Goal: Task Accomplishment & Management: Use online tool/utility

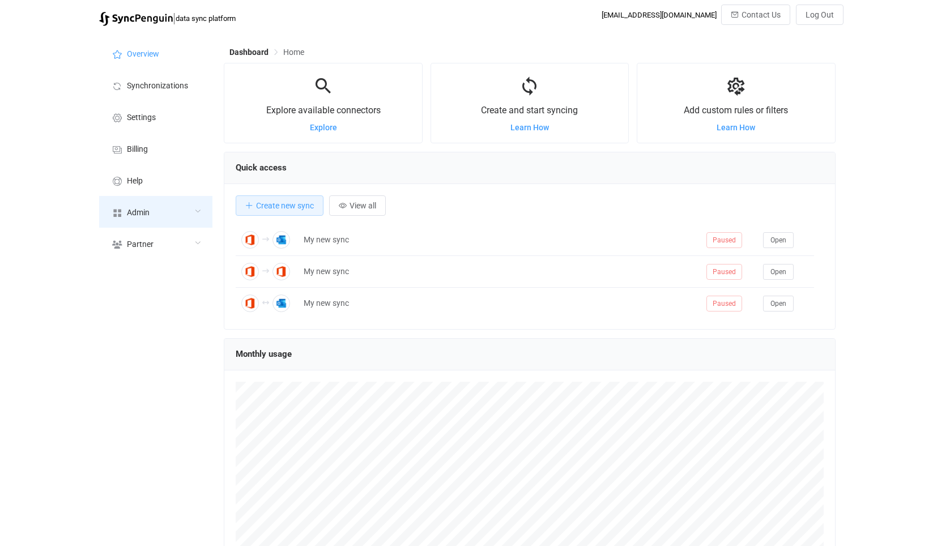
scroll to position [219, 611]
click at [148, 204] on div "Admin" at bounding box center [155, 212] width 113 height 32
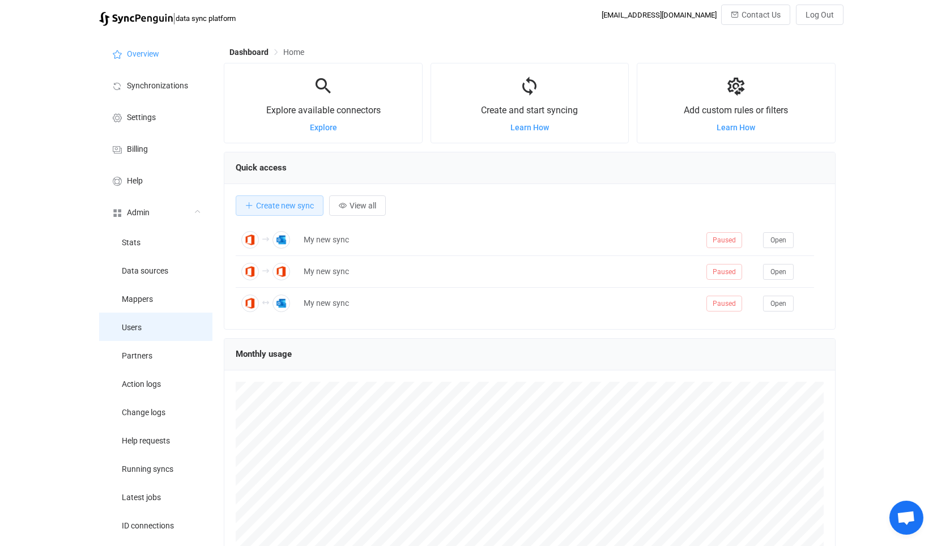
click at [157, 327] on li "Users" at bounding box center [155, 327] width 113 height 28
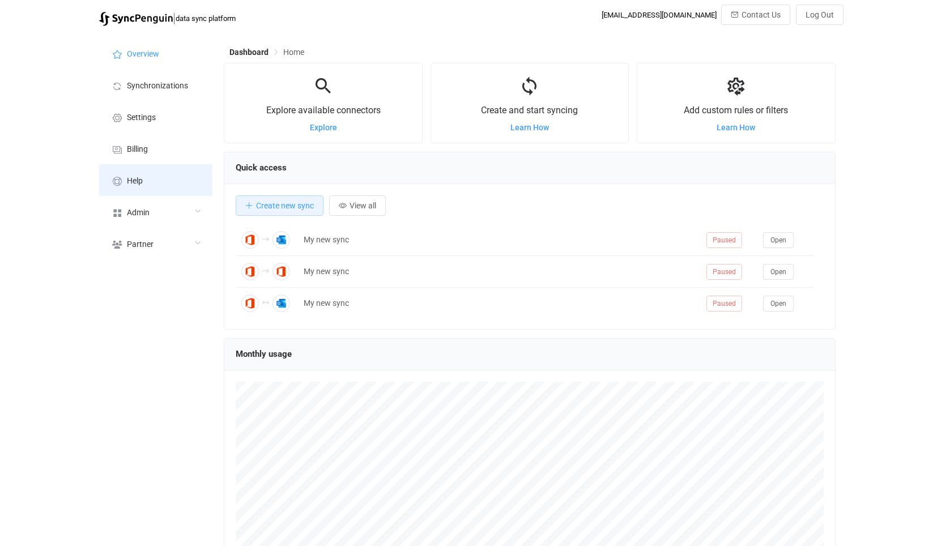
scroll to position [566127, 565735]
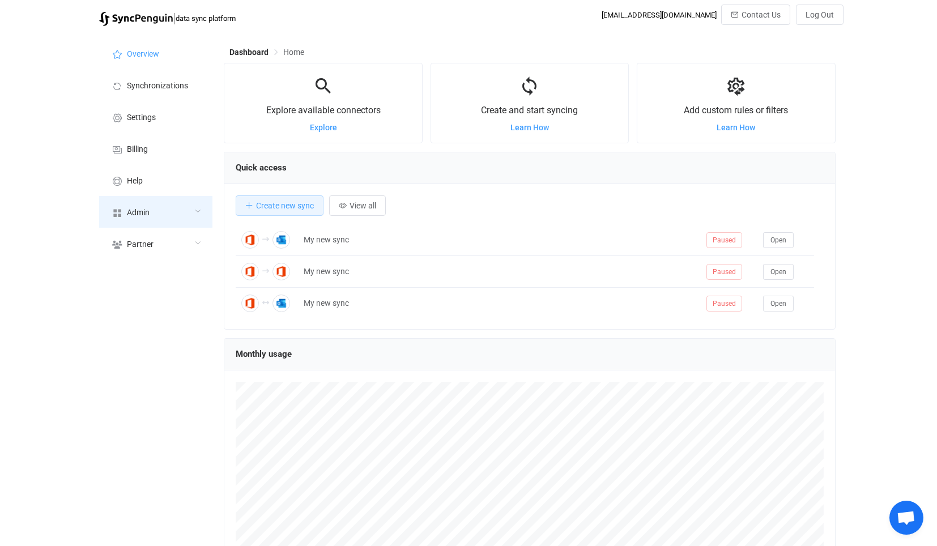
click at [167, 211] on div "Admin" at bounding box center [155, 212] width 113 height 32
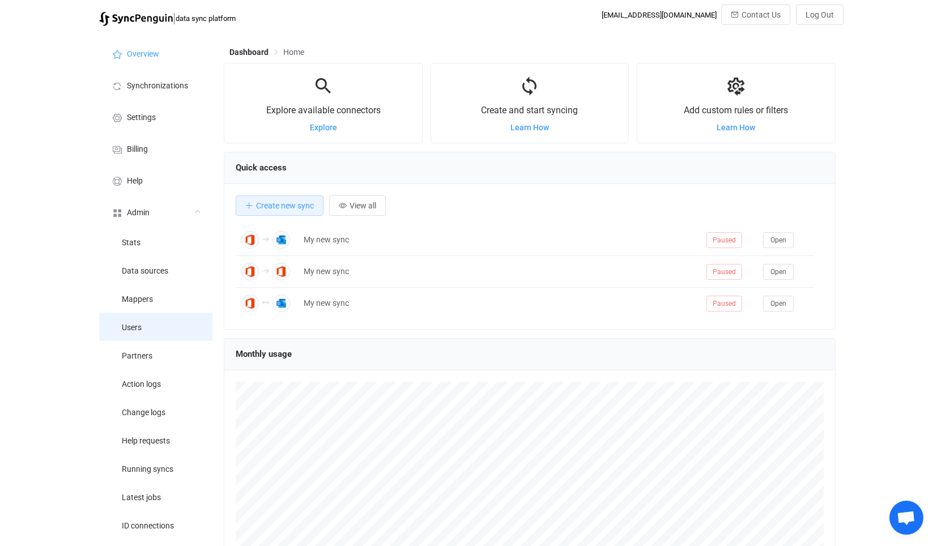
click at [140, 315] on li "Users" at bounding box center [155, 327] width 113 height 28
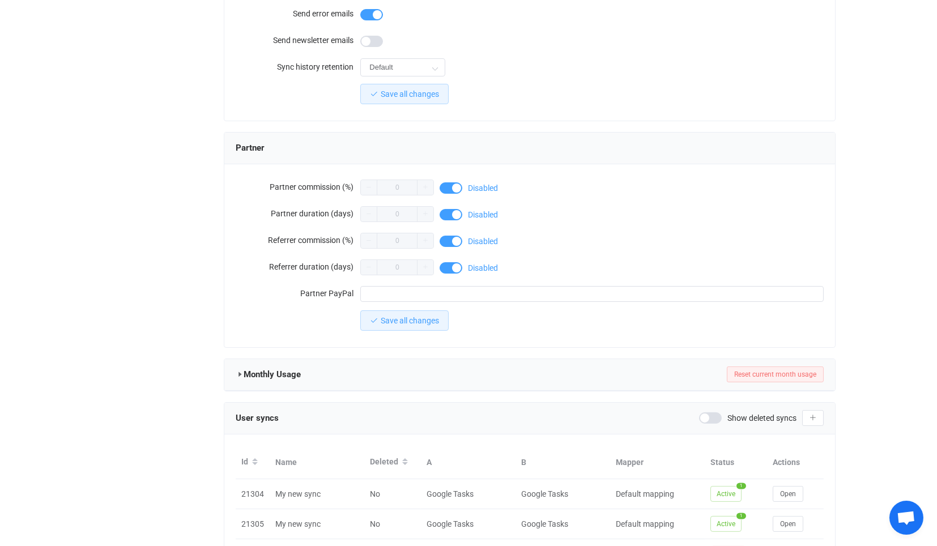
scroll to position [945, 0]
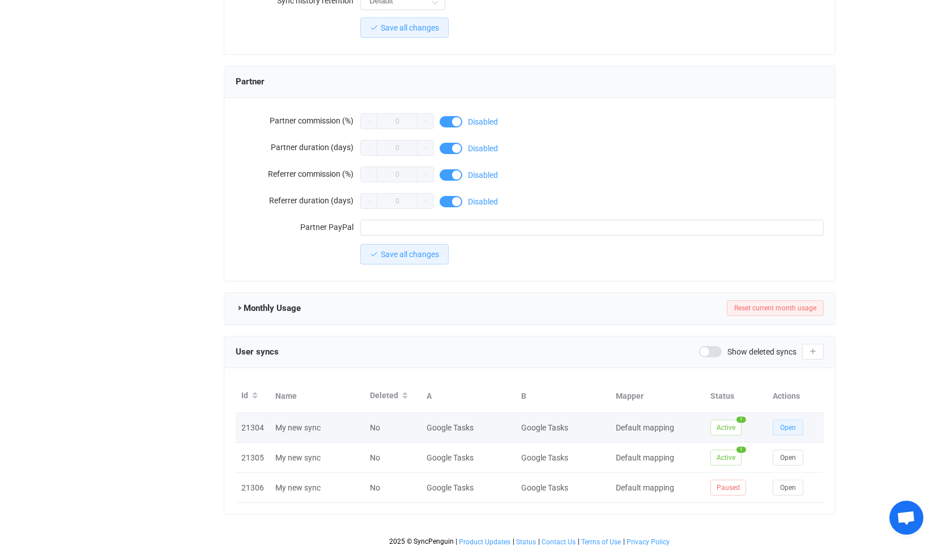
click at [788, 424] on span "Open" at bounding box center [788, 428] width 16 height 8
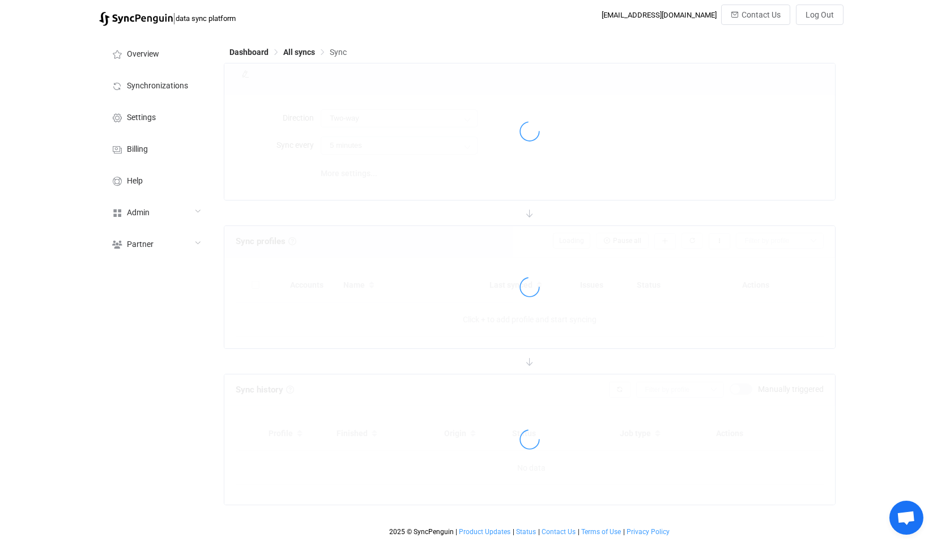
type input "A → B"
type input "10 minutes"
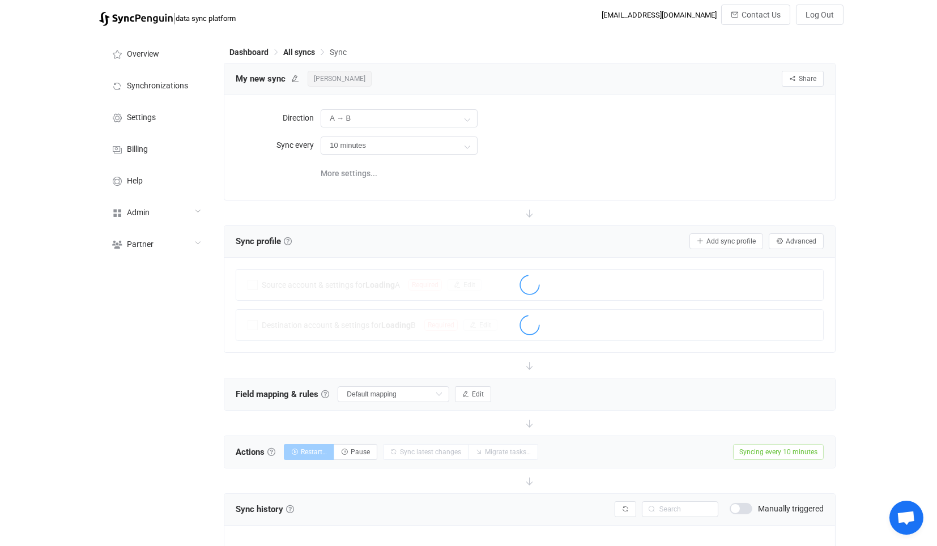
click at [662, 171] on div "More settings..." at bounding box center [572, 172] width 502 height 23
